Goal: Check status: Check status

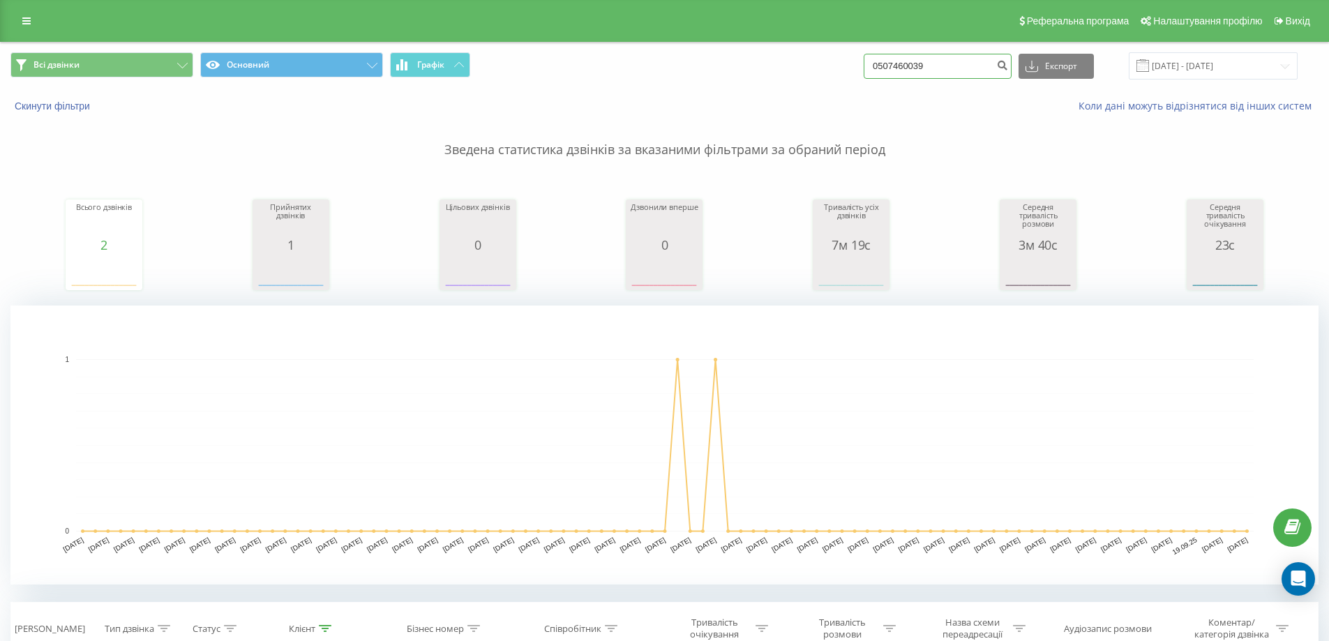
drag, startPoint x: 898, startPoint y: 68, endPoint x: 792, endPoint y: 75, distance: 106.3
click at [792, 75] on div "Всі дзвінки Основний Графік 0507460039 Експорт .csv .xls .xlsx 23.06.2025 - 23.…" at bounding box center [664, 65] width 1308 height 27
click at [1284, 63] on input "23.06.2025 - 23.09.2025" at bounding box center [1213, 65] width 169 height 27
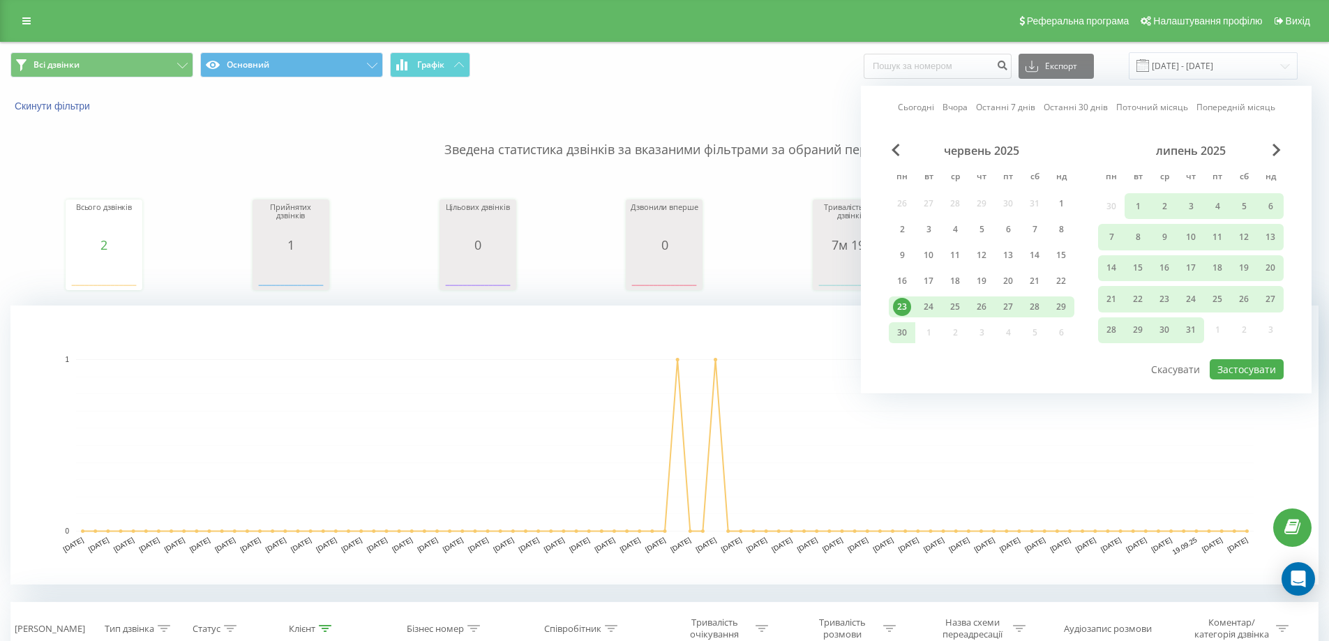
click at [900, 308] on div "23" at bounding box center [902, 307] width 18 height 18
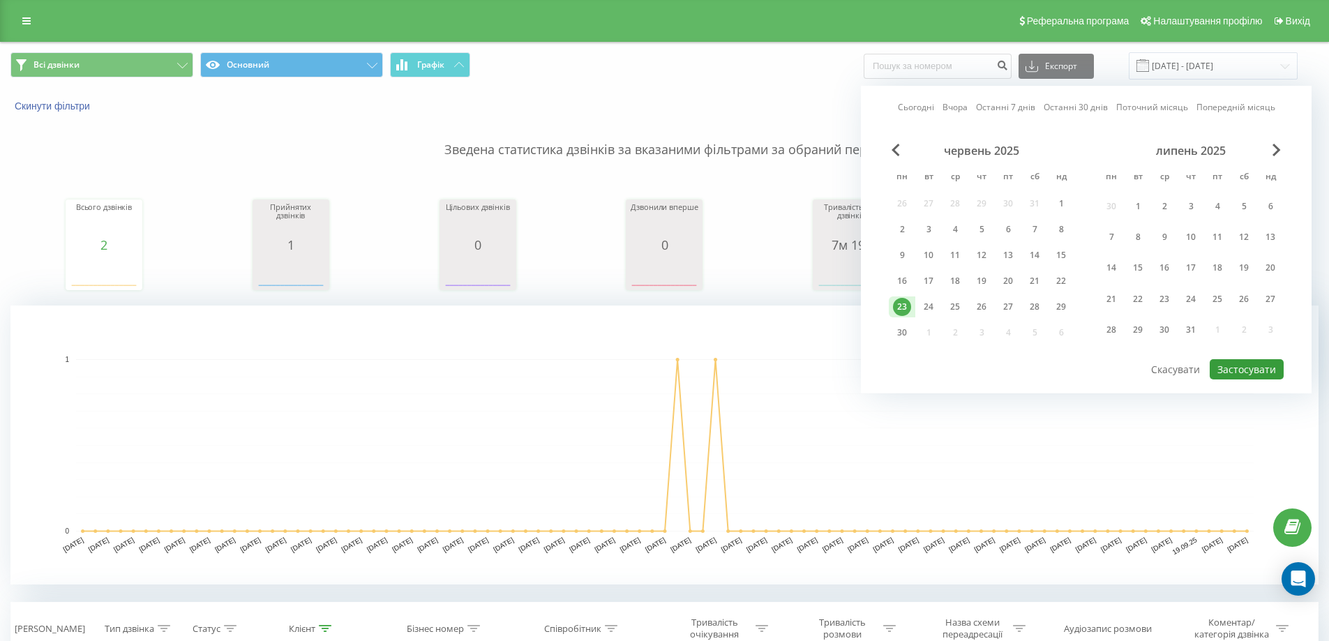
drag, startPoint x: 1252, startPoint y: 364, endPoint x: 1179, endPoint y: 387, distance: 76.8
click at [1252, 365] on button "Застосувати" at bounding box center [1247, 369] width 74 height 20
type input "23.06.2025 - 23.06.2025"
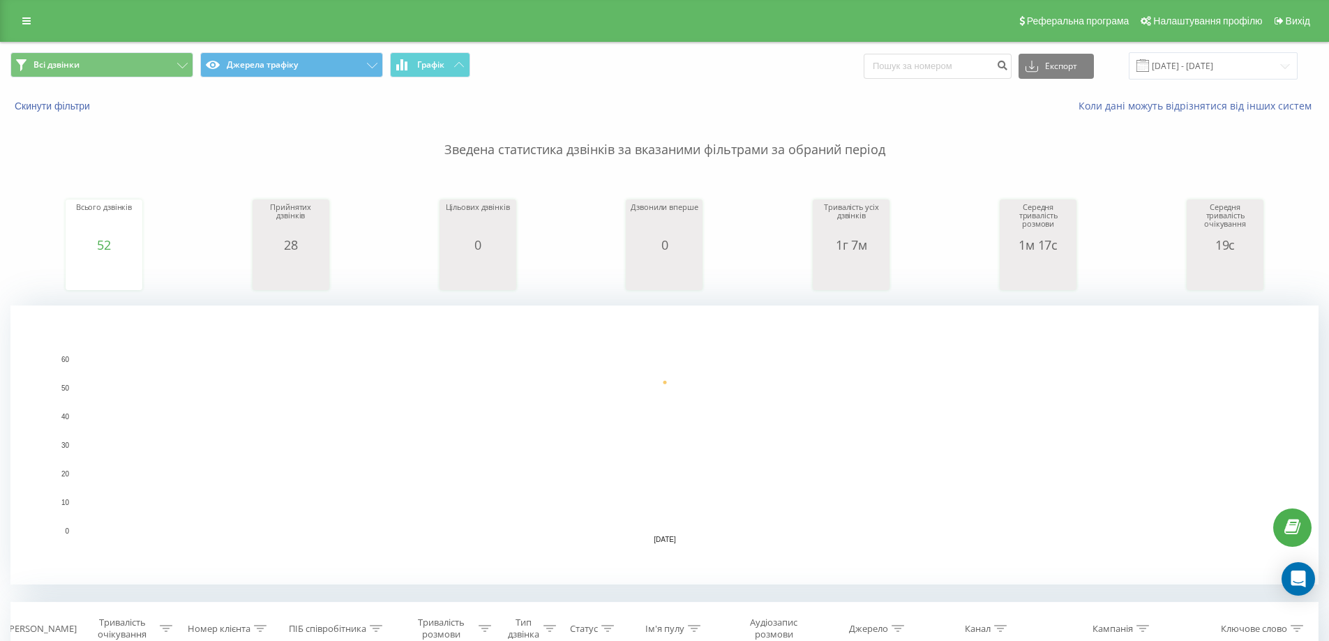
drag, startPoint x: 926, startPoint y: 257, endPoint x: 933, endPoint y: 279, distance: 23.4
click at [926, 266] on div "Всього дзвінків 52 date totalCalls [DATE] [PHONE_NUMBER][DATE] Прийнятих дзвінк…" at bounding box center [664, 232] width 1308 height 120
